Goal: Task Accomplishment & Management: Manage account settings

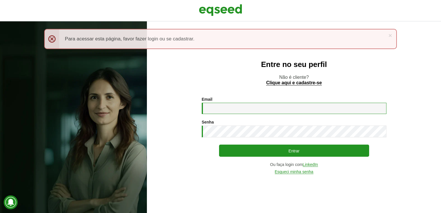
drag, startPoint x: 253, startPoint y: 108, endPoint x: 257, endPoint y: 107, distance: 4.0
click at [253, 108] on input "Email *" at bounding box center [294, 108] width 185 height 11
type input "**********"
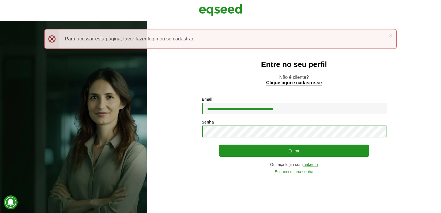
click at [219, 145] on button "Entrar" at bounding box center [294, 151] width 150 height 12
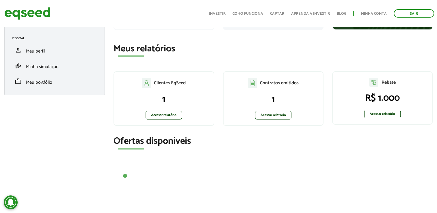
scroll to position [116, 0]
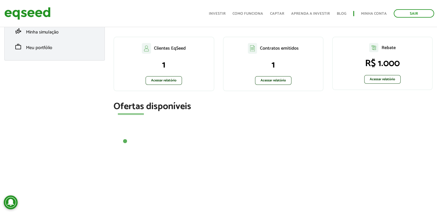
click at [125, 140] on button "1" at bounding box center [125, 142] width 6 height 6
click at [125, 142] on button "1" at bounding box center [125, 142] width 6 height 6
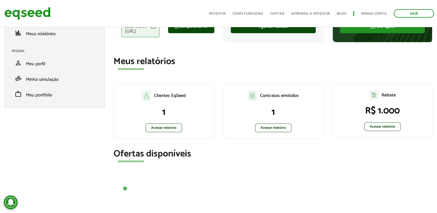
scroll to position [0, 0]
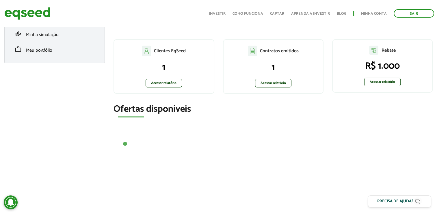
scroll to position [144, 0]
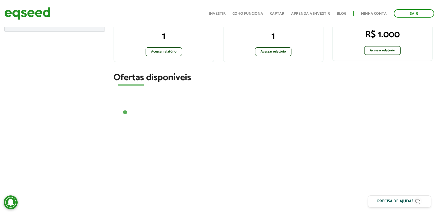
click at [124, 111] on button "1" at bounding box center [125, 113] width 6 height 6
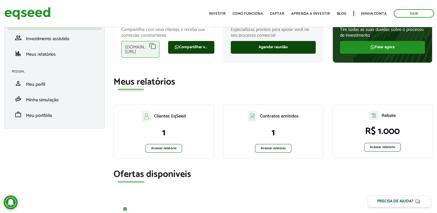
scroll to position [0, 0]
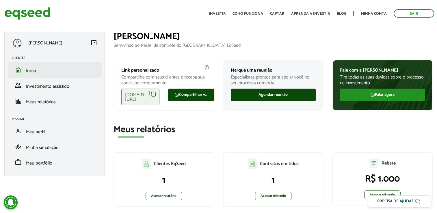
click at [35, 65] on li "home Início" at bounding box center [55, 70] width 94 height 16
click at [35, 69] on span "Início" at bounding box center [31, 71] width 10 height 8
